Goal: Transaction & Acquisition: Purchase product/service

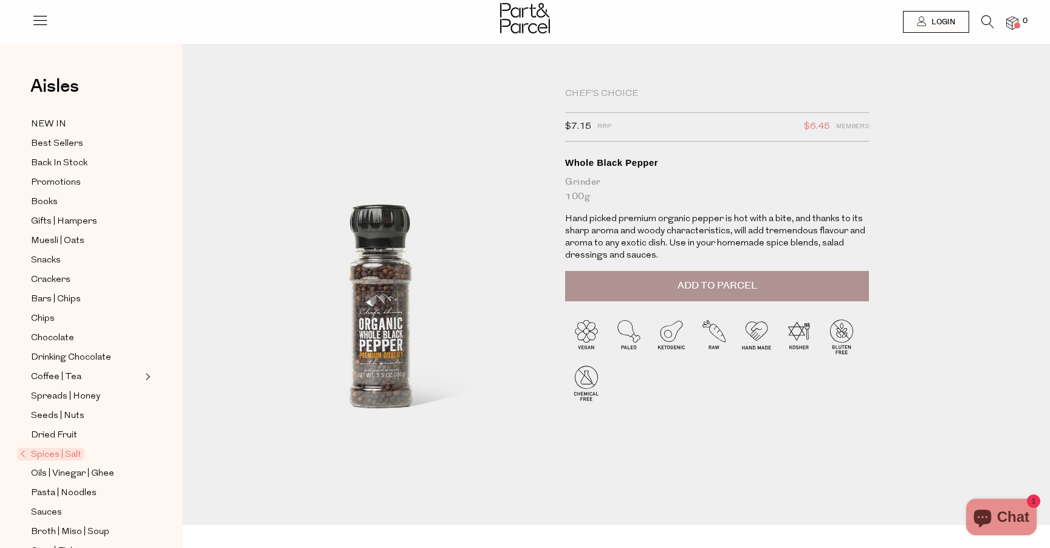
click at [748, 287] on span "Add to Parcel" at bounding box center [718, 286] width 80 height 14
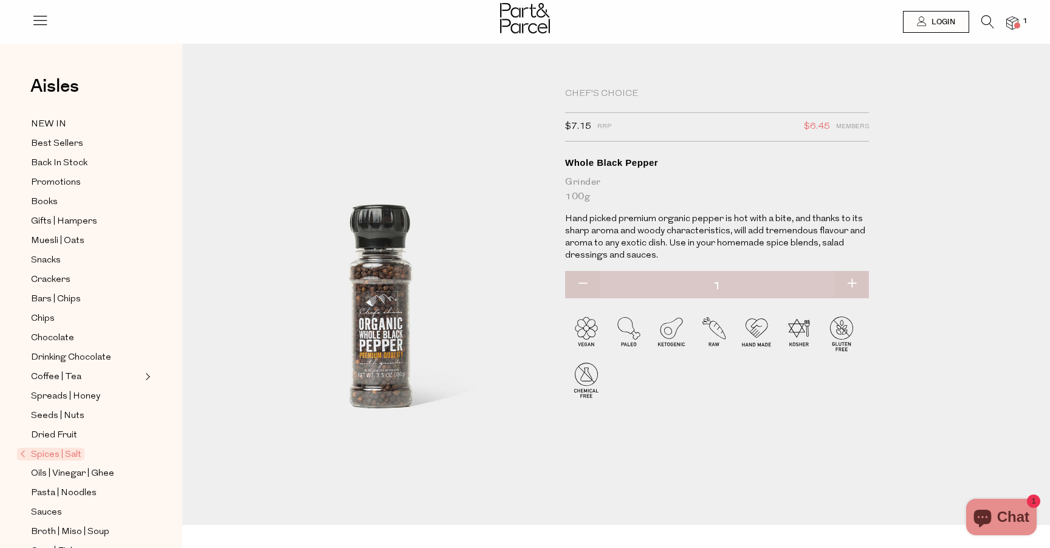
click at [982, 18] on icon at bounding box center [988, 21] width 13 height 13
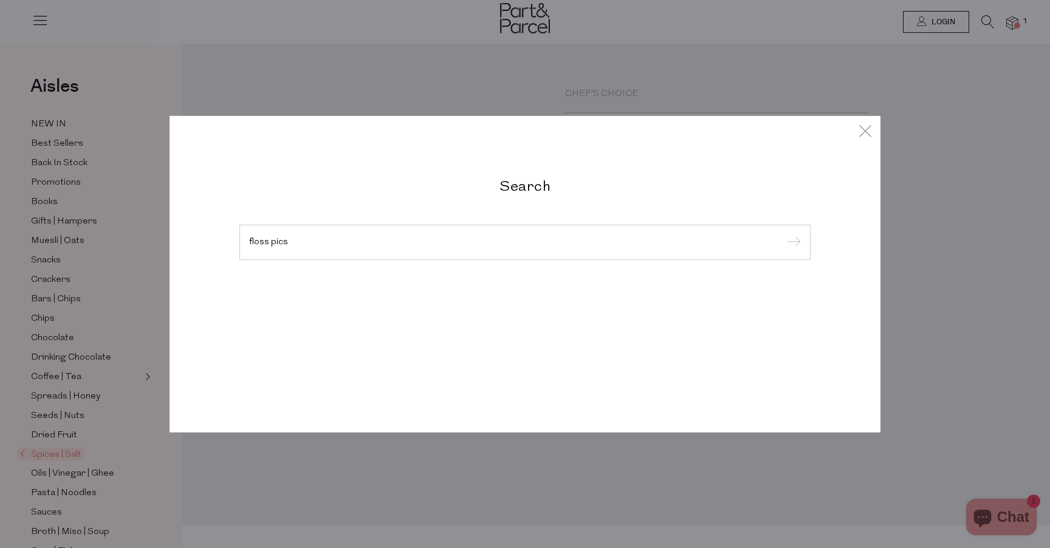
type input "floss pics"
click at [783, 234] on input "submit" at bounding box center [792, 243] width 18 height 18
